Goal: Transaction & Acquisition: Obtain resource

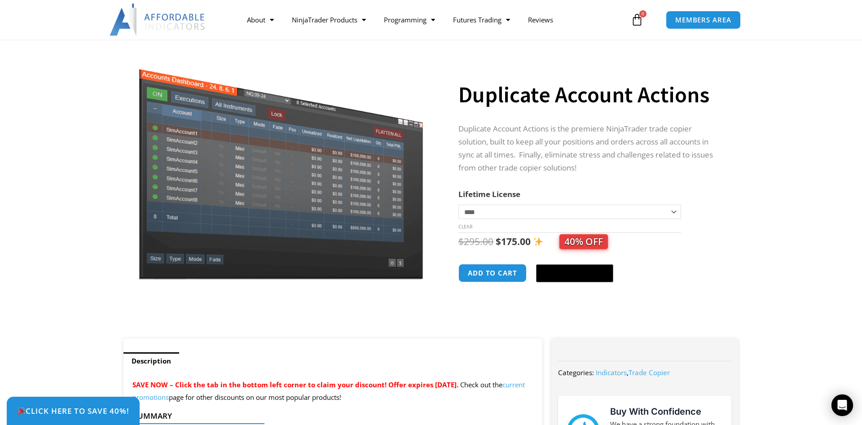
scroll to position [46, 0]
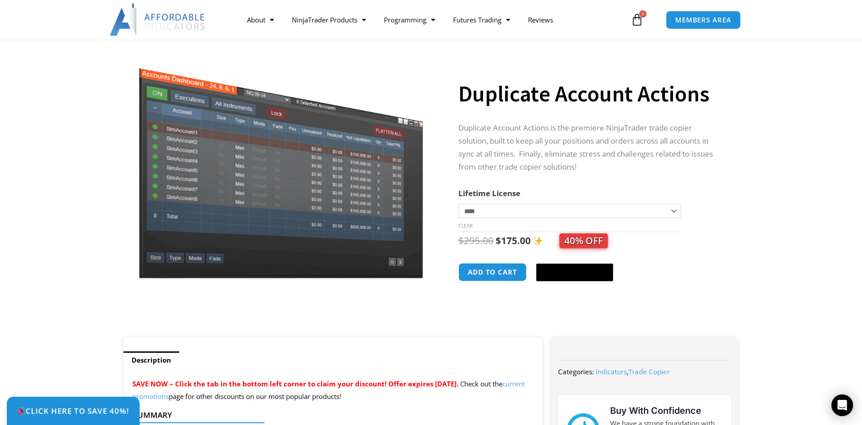
click at [459, 204] on select "**********" at bounding box center [570, 211] width 223 height 14
select select "*"
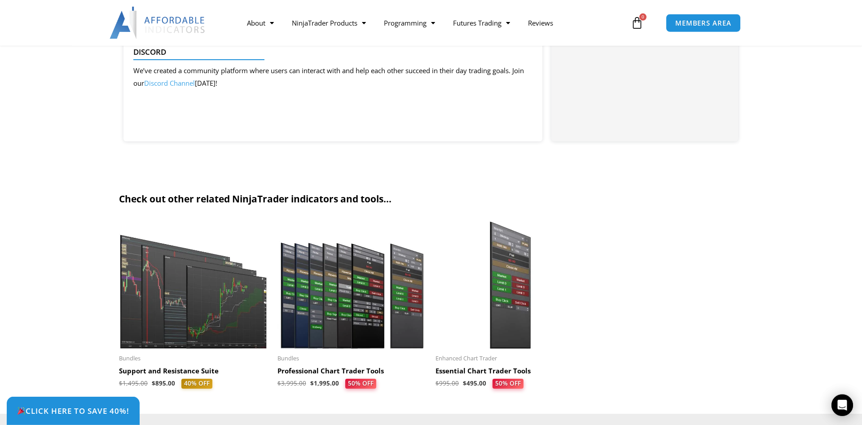
scroll to position [2245, 0]
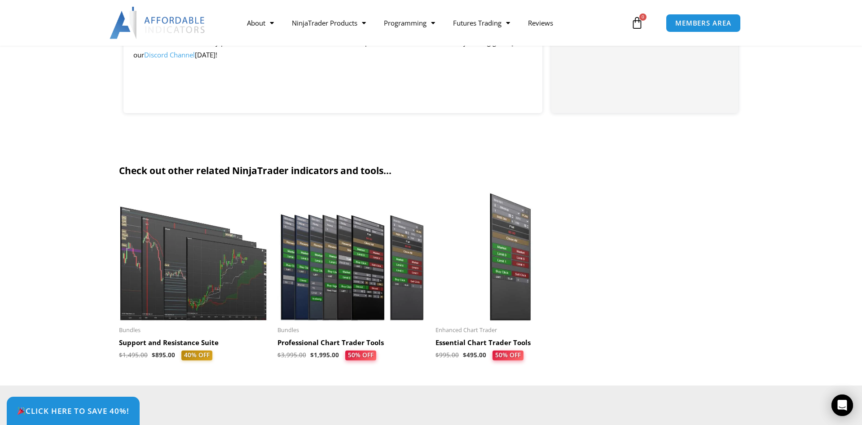
click at [358, 268] on img at bounding box center [353, 257] width 150 height 128
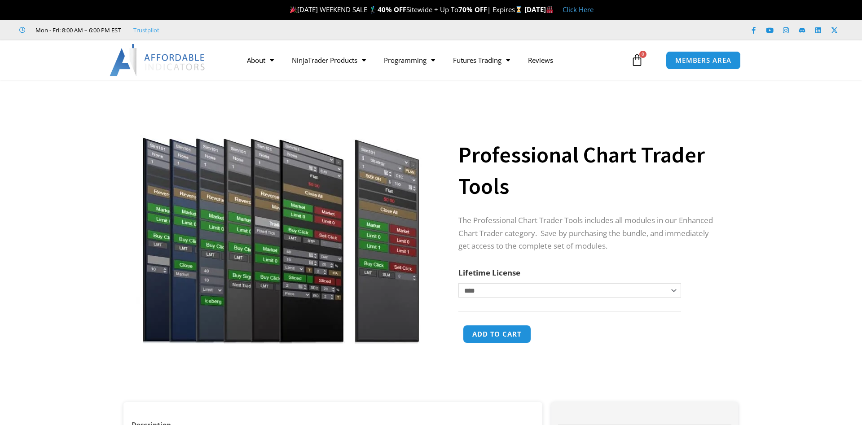
click at [353, 242] on img at bounding box center [281, 220] width 289 height 248
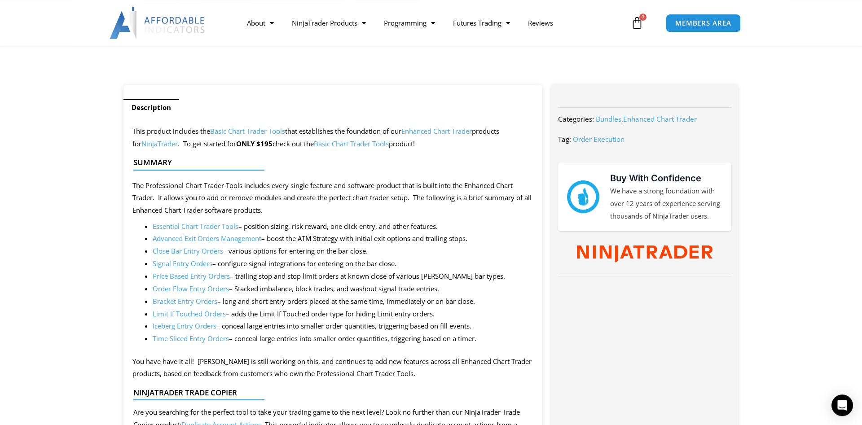
scroll to position [321, 0]
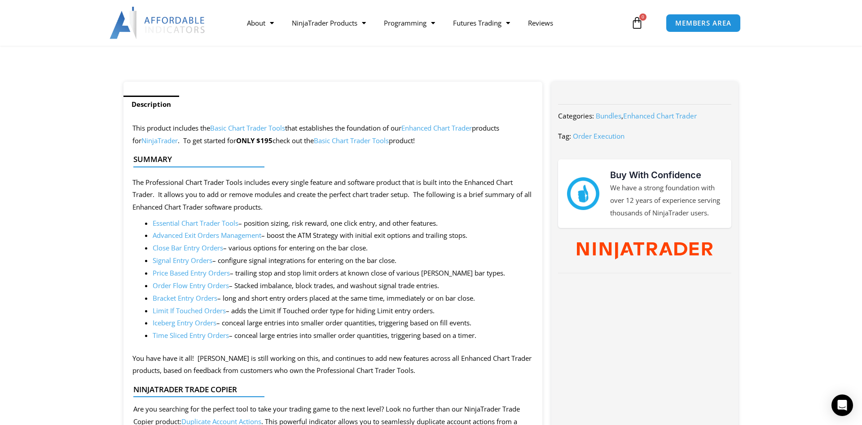
click at [201, 287] on link "Order Flow Entry Orders" at bounding box center [191, 285] width 76 height 9
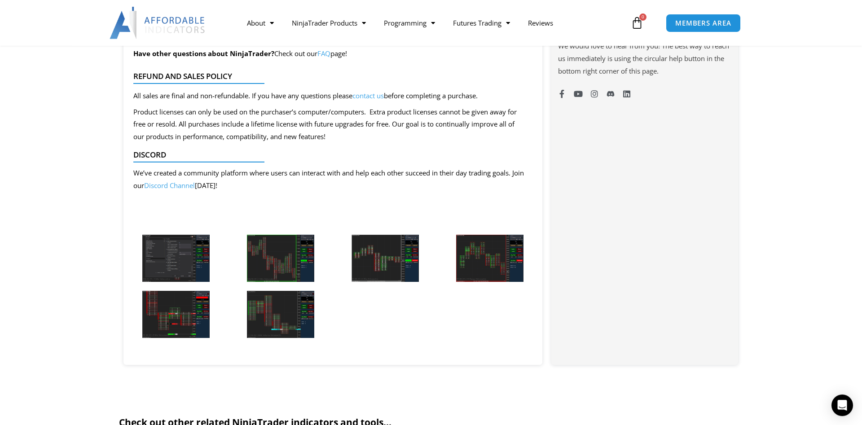
scroll to position [733, 0]
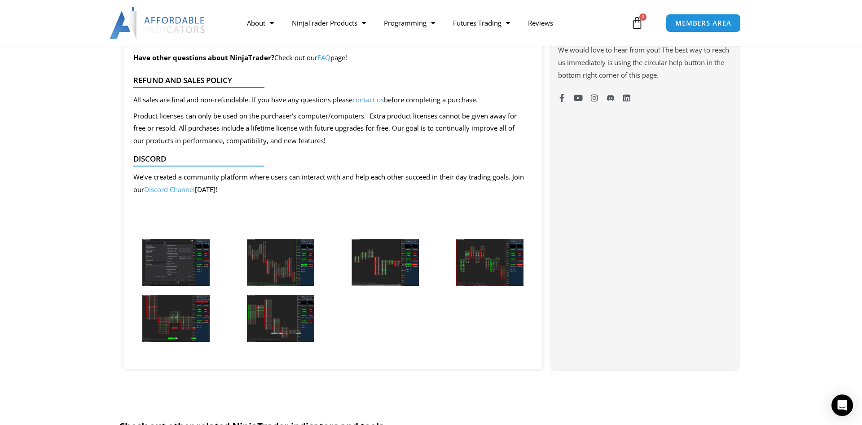
click at [278, 266] on img at bounding box center [280, 262] width 67 height 47
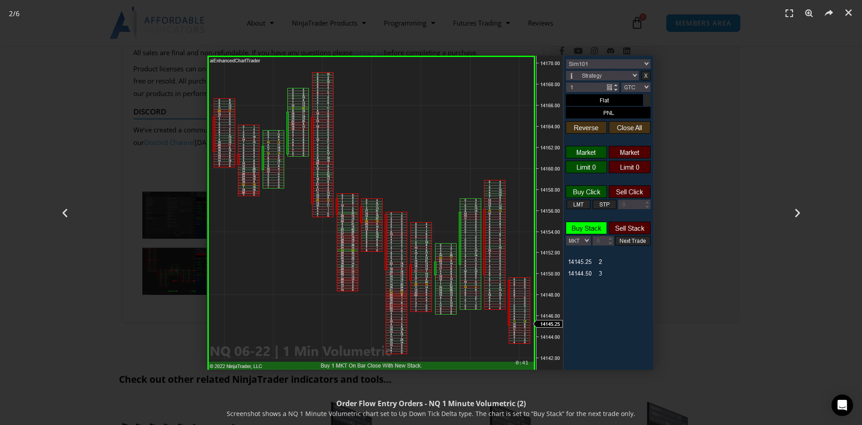
scroll to position [779, 0]
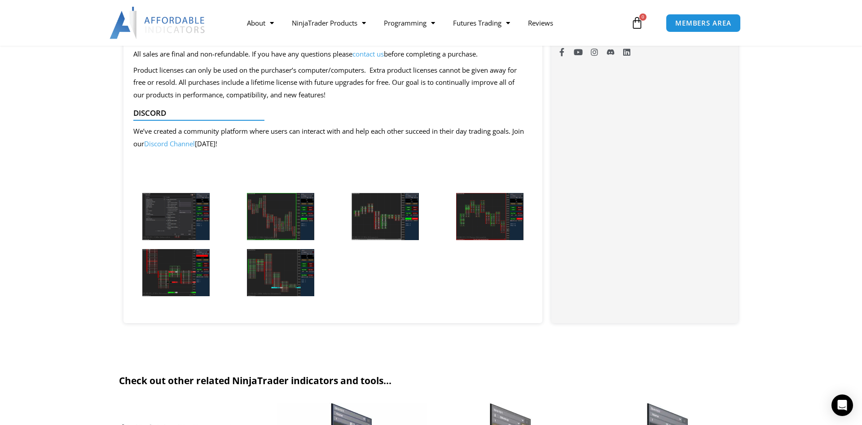
click at [402, 228] on img at bounding box center [385, 216] width 67 height 47
click at [496, 221] on img at bounding box center [489, 216] width 67 height 47
click at [301, 284] on img at bounding box center [280, 272] width 67 height 47
click at [499, 223] on img at bounding box center [489, 216] width 67 height 47
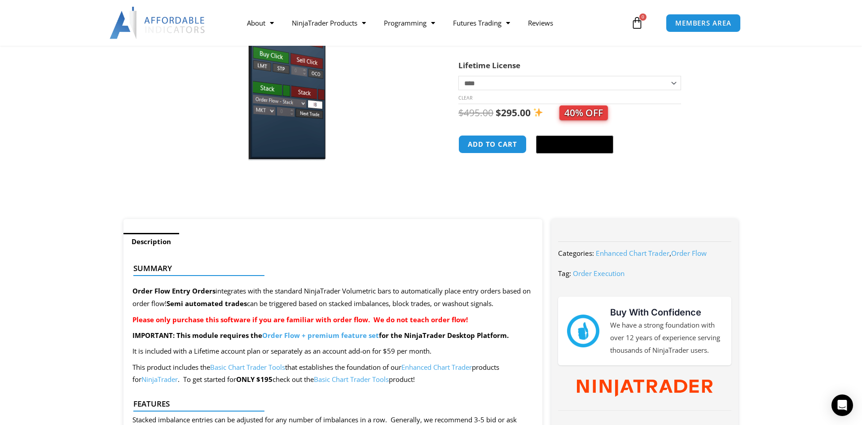
scroll to position [0, 0]
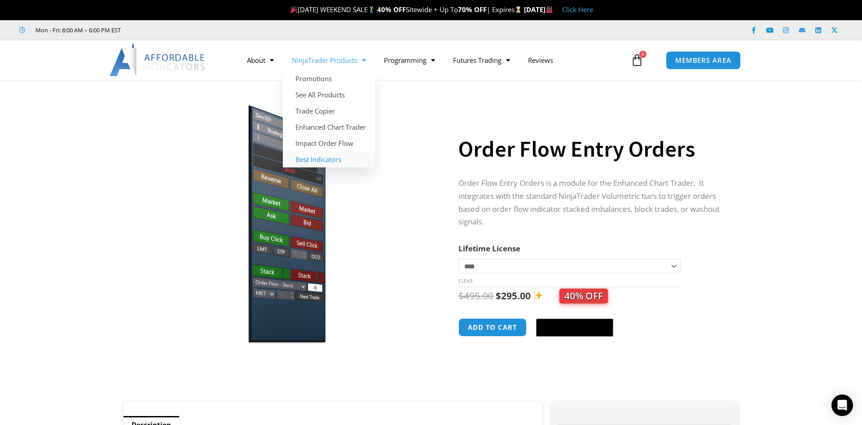
click at [327, 162] on link "Best Indicators" at bounding box center [329, 159] width 92 height 16
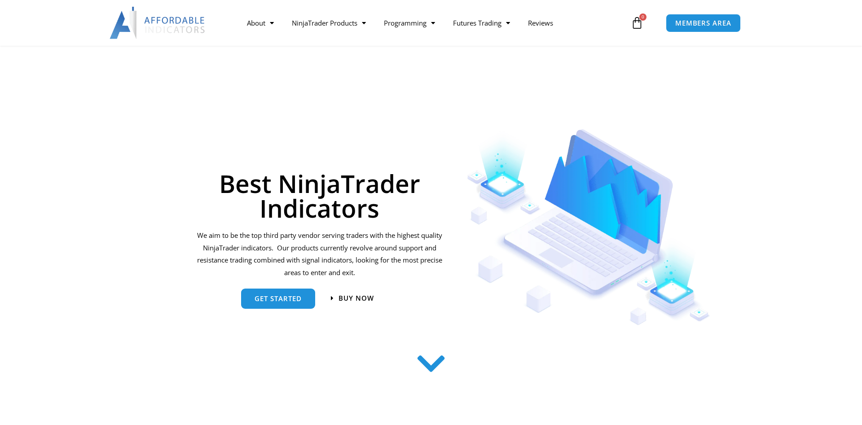
scroll to position [412, 0]
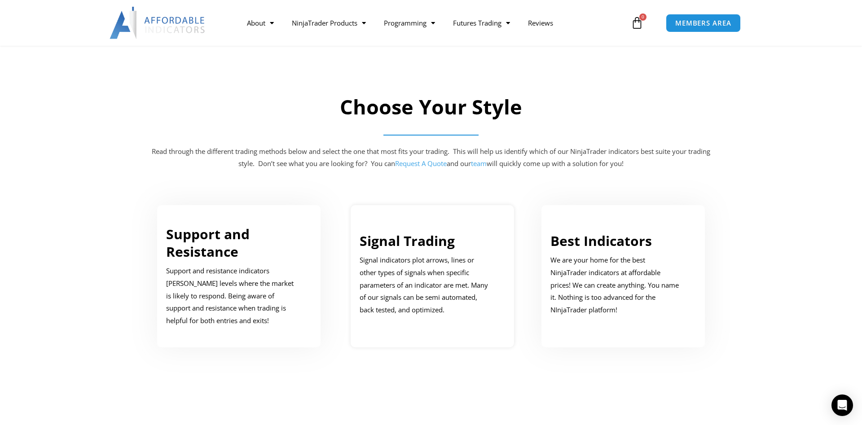
click at [385, 257] on p "Signal indicators plot arrows, lines or other types of signals when specific pa…" at bounding box center [426, 285] width 132 height 62
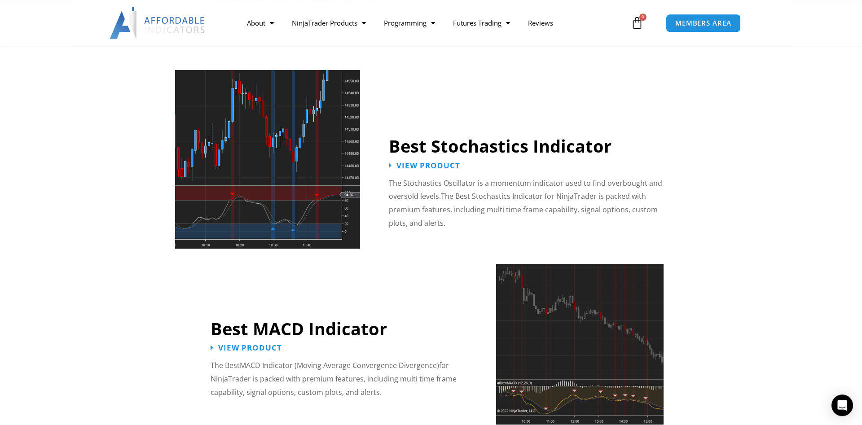
scroll to position [1747, 0]
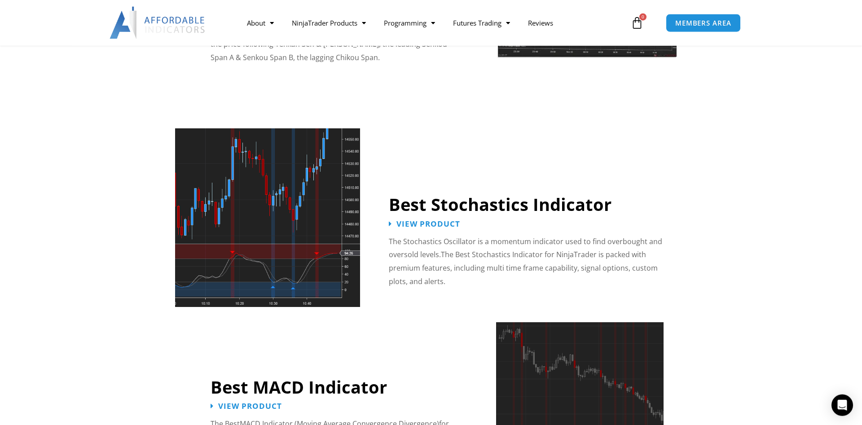
click at [318, 222] on img at bounding box center [267, 217] width 185 height 179
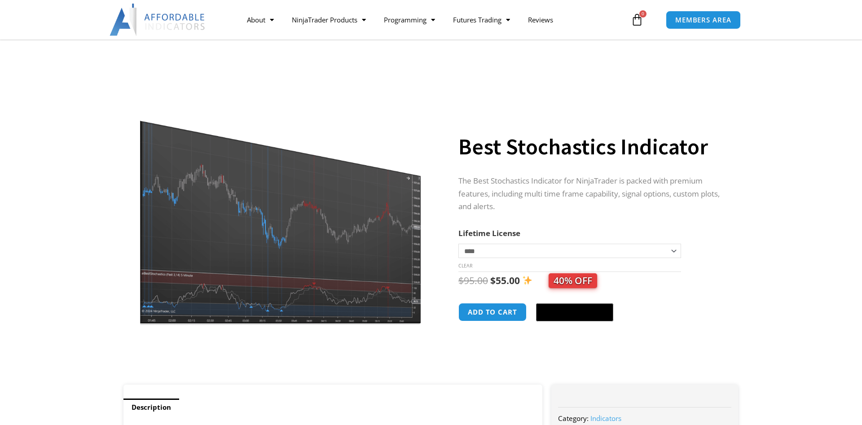
scroll to position [46, 0]
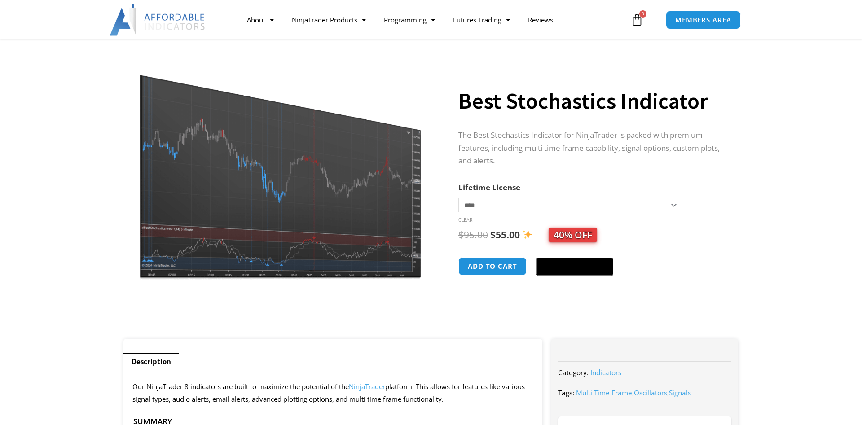
click at [300, 210] on img at bounding box center [281, 165] width 289 height 231
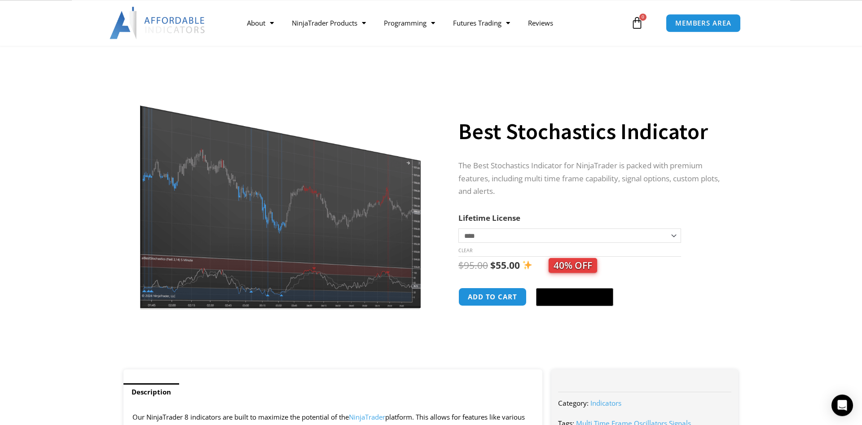
scroll to position [0, 0]
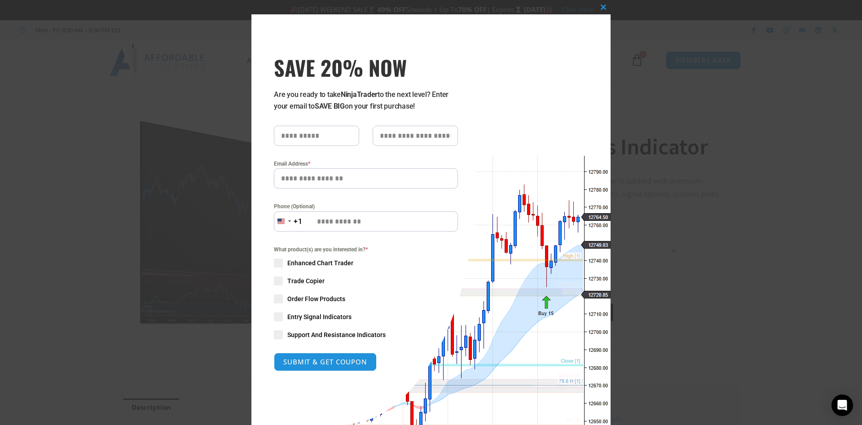
click at [310, 140] on input "text" at bounding box center [316, 136] width 85 height 20
type input "****"
type input "**"
type input "**********"
click at [408, 259] on div "What product(s) are you interested in? * Enhanced Chart Trader Trade Copier Ord…" at bounding box center [366, 292] width 184 height 94
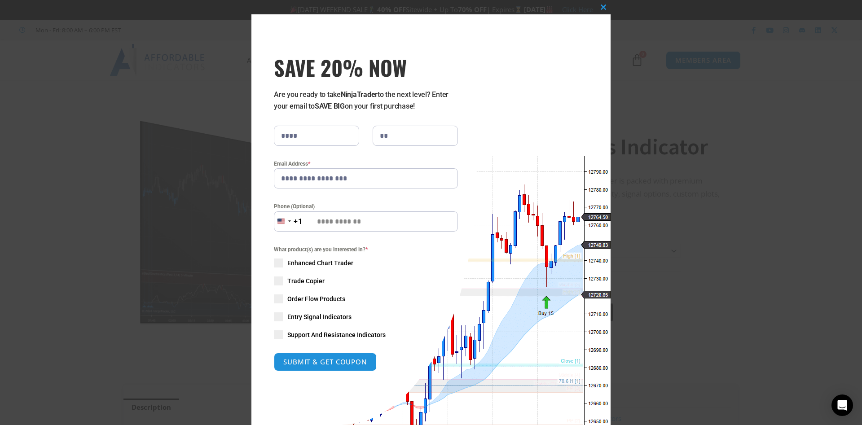
click at [280, 283] on span at bounding box center [278, 281] width 9 height 9
click at [338, 362] on button "SUBMIT & GET COUPON" at bounding box center [325, 362] width 108 height 19
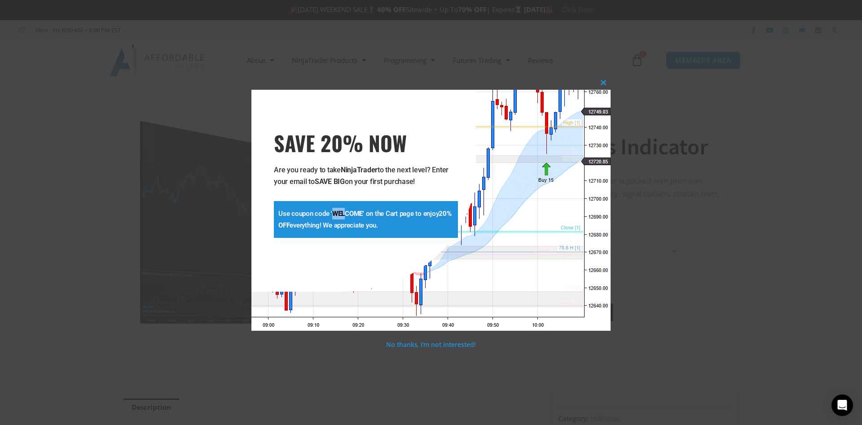
drag, startPoint x: 332, startPoint y: 213, endPoint x: 345, endPoint y: 214, distance: 12.2
click at [345, 214] on strong "WELCOME" at bounding box center [347, 214] width 31 height 8
drag, startPoint x: 279, startPoint y: 211, endPoint x: 405, endPoint y: 239, distance: 128.7
click at [405, 239] on div "**********" at bounding box center [366, 190] width 184 height 121
copy p "Use coupon code ' WELCOME ' on the Cart page to enjoy 20% OFF everything! We ap…"
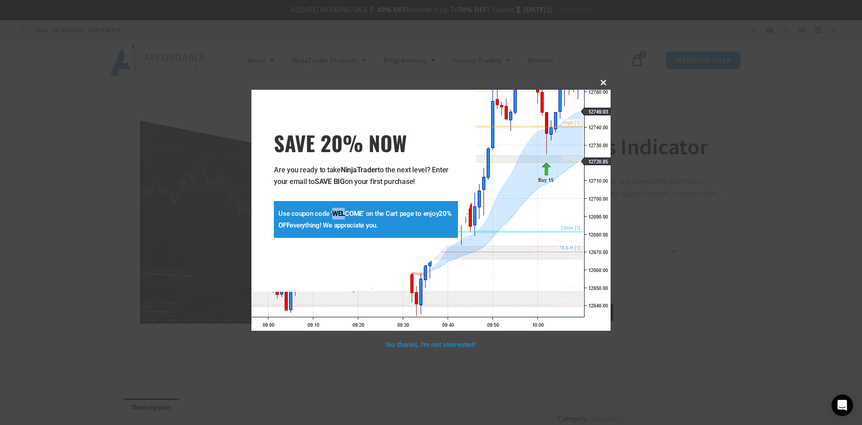
click at [601, 81] on span at bounding box center [604, 82] width 14 height 5
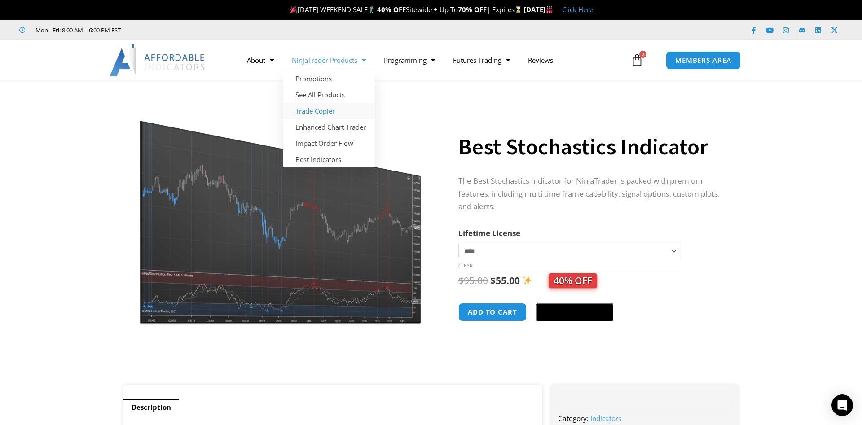
click at [338, 113] on link "Trade Copier" at bounding box center [329, 111] width 92 height 16
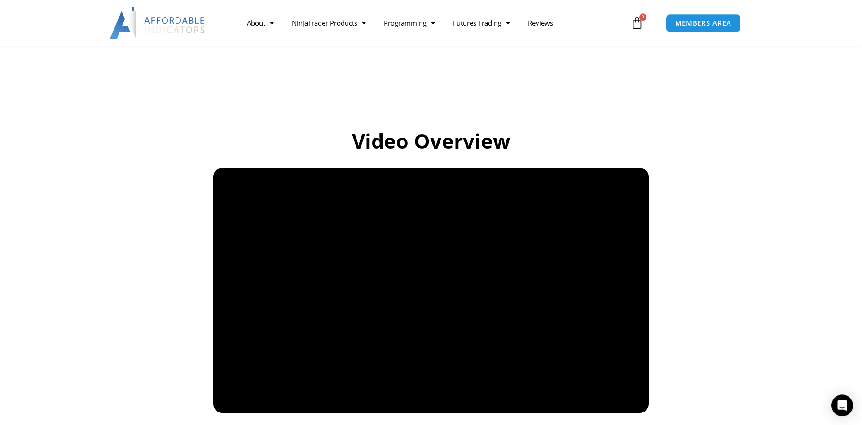
scroll to position [641, 0]
